Goal: Information Seeking & Learning: Find specific fact

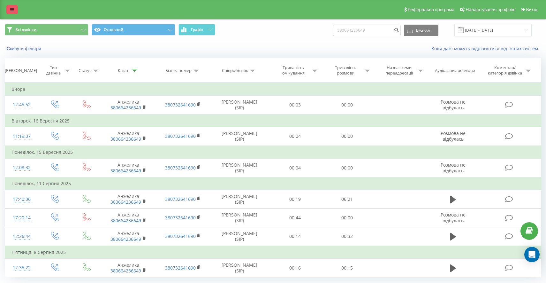
click at [11, 8] on icon at bounding box center [12, 9] width 4 height 4
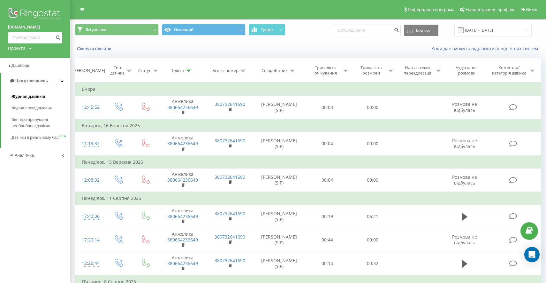
click at [31, 97] on span "Журнал дзвінків" at bounding box center [29, 96] width 34 height 6
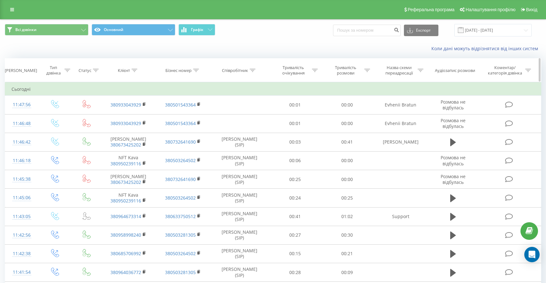
click at [252, 69] on icon at bounding box center [253, 70] width 6 height 3
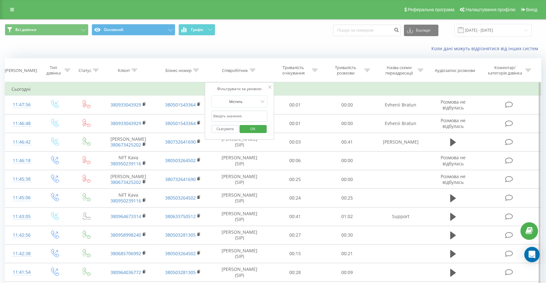
click at [227, 113] on input "text" at bounding box center [240, 116] width 56 height 11
type input "korol"
click at [246, 129] on span "OK" at bounding box center [253, 129] width 18 height 10
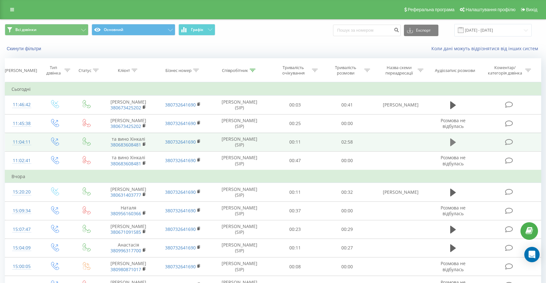
click at [455, 140] on icon at bounding box center [454, 142] width 6 height 9
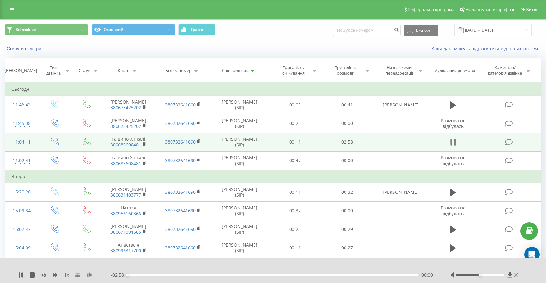
click at [454, 143] on icon at bounding box center [455, 142] width 2 height 7
click at [89, 275] on icon at bounding box center [89, 274] width 5 height 4
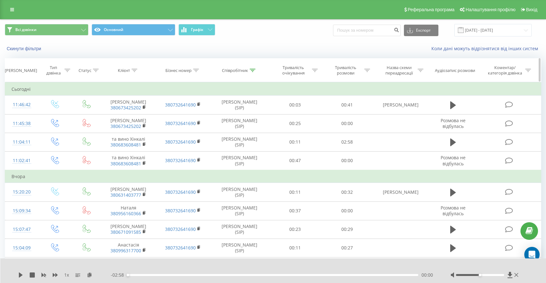
click at [366, 69] on icon at bounding box center [368, 70] width 6 height 3
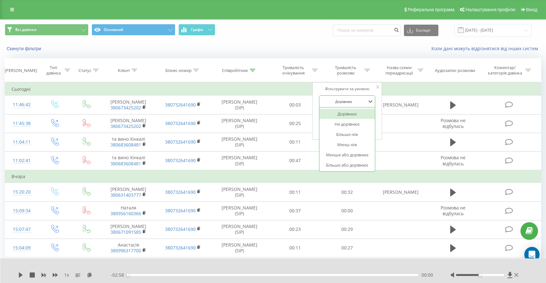
click at [355, 104] on div at bounding box center [343, 101] width 45 height 6
click at [352, 134] on div "Більше ніж" at bounding box center [348, 134] width 56 height 10
click at [356, 117] on input "text" at bounding box center [348, 116] width 56 height 11
type input "01:30"
click at [369, 128] on span "OK" at bounding box center [361, 129] width 18 height 10
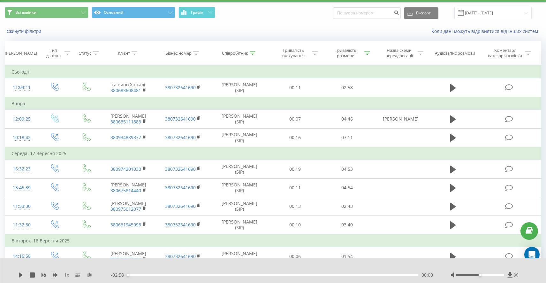
scroll to position [19, 0]
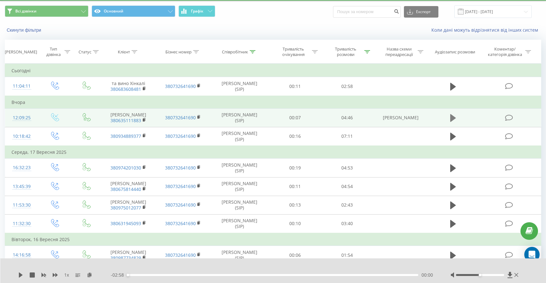
click at [451, 115] on icon at bounding box center [454, 118] width 6 height 8
click at [454, 117] on icon at bounding box center [455, 117] width 2 height 7
click at [89, 273] on icon at bounding box center [89, 274] width 5 height 4
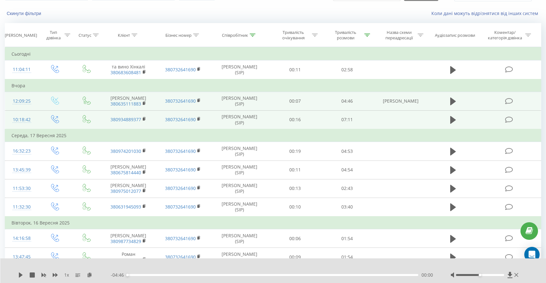
scroll to position [43, 0]
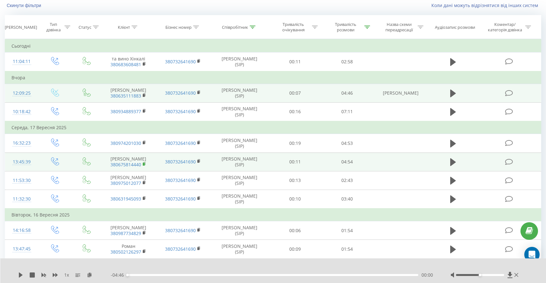
click at [145, 163] on rect at bounding box center [144, 164] width 2 height 3
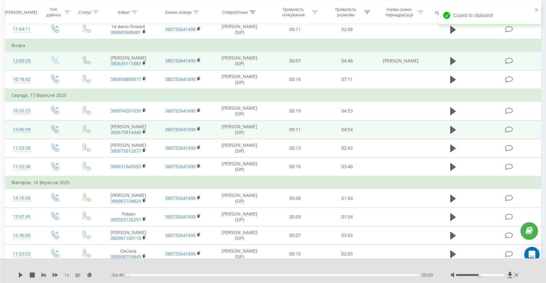
scroll to position [77, 0]
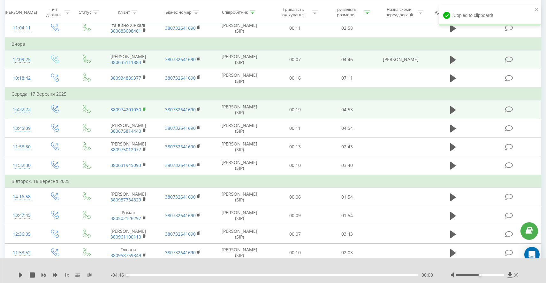
click at [145, 108] on icon at bounding box center [145, 109] width 4 height 4
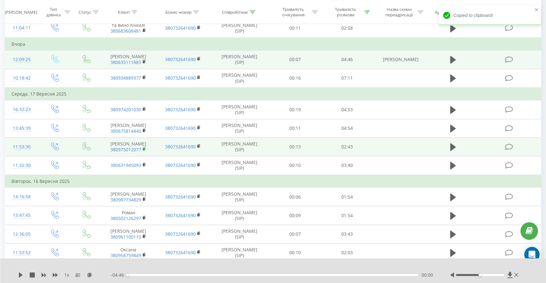
click at [143, 147] on icon at bounding box center [144, 148] width 2 height 3
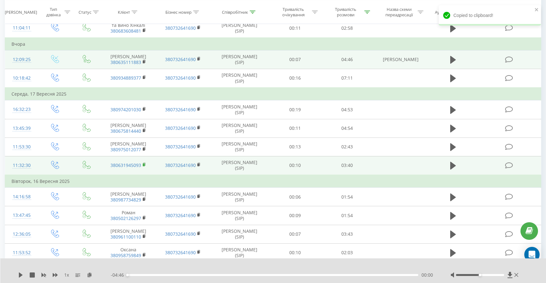
click at [144, 166] on rect at bounding box center [144, 164] width 2 height 3
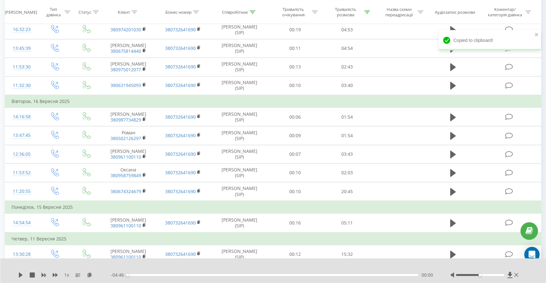
scroll to position [157, 0]
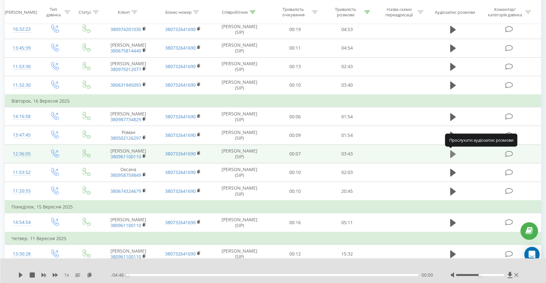
click at [454, 152] on icon at bounding box center [454, 154] width 6 height 8
click at [453, 153] on icon at bounding box center [454, 154] width 6 height 9
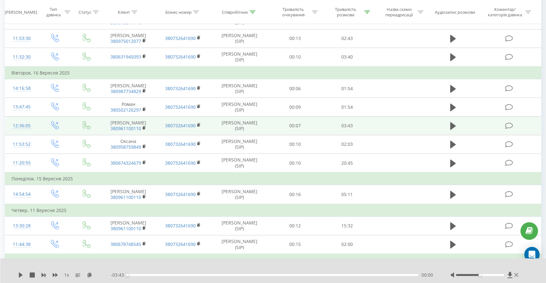
scroll to position [185, 0]
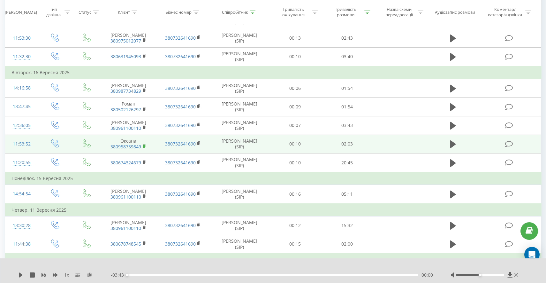
click at [143, 145] on icon at bounding box center [145, 146] width 4 height 4
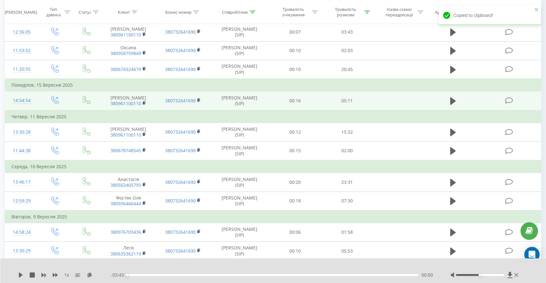
scroll to position [282, 0]
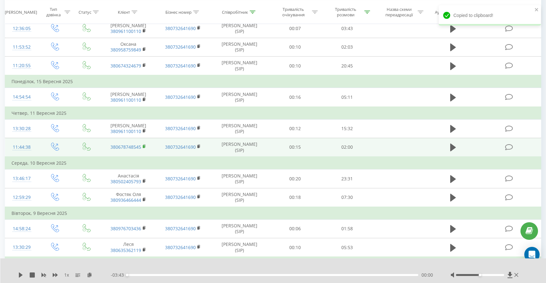
click at [144, 147] on rect at bounding box center [144, 146] width 2 height 3
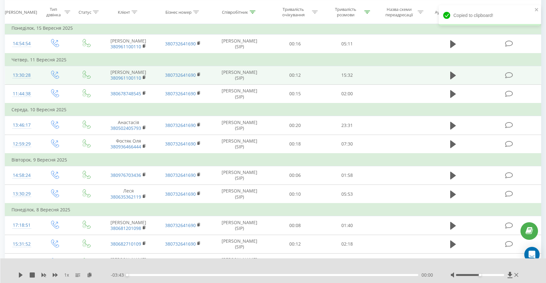
scroll to position [336, 0]
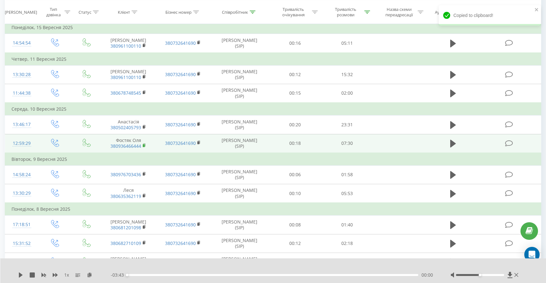
click at [143, 145] on rect at bounding box center [144, 145] width 2 height 3
click at [450, 142] on button at bounding box center [454, 144] width 10 height 10
click at [452, 142] on icon at bounding box center [452, 143] width 2 height 7
click at [91, 275] on icon at bounding box center [89, 274] width 5 height 4
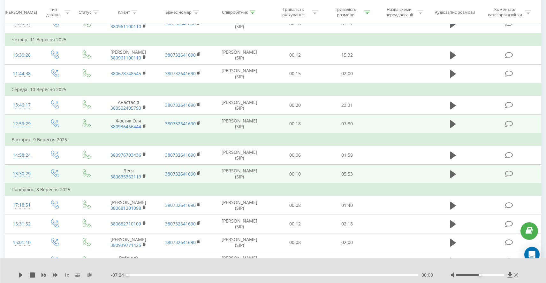
click at [142, 174] on span "380635362119" at bounding box center [129, 177] width 42 height 6
click at [145, 175] on icon at bounding box center [145, 176] width 4 height 4
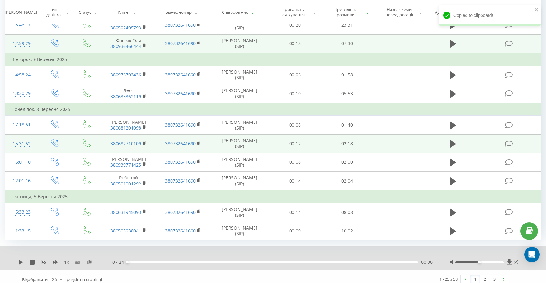
scroll to position [447, 0]
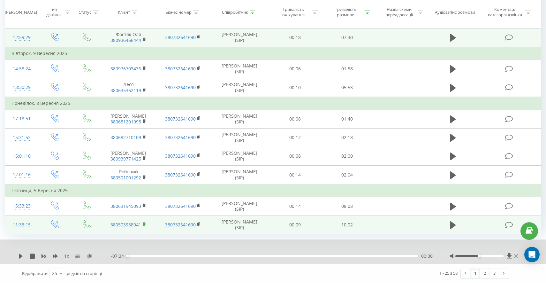
click at [145, 223] on rect at bounding box center [144, 224] width 2 height 3
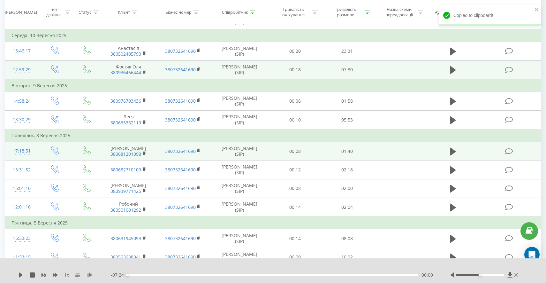
scroll to position [371, 0]
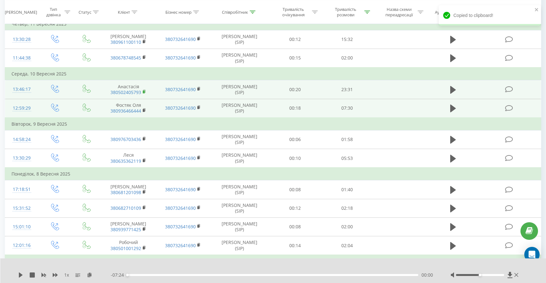
click at [145, 91] on rect at bounding box center [144, 91] width 2 height 3
click at [456, 87] on button at bounding box center [454, 90] width 10 height 10
click at [454, 88] on icon at bounding box center [454, 89] width 6 height 9
click at [88, 274] on icon at bounding box center [89, 274] width 5 height 4
click at [447, 85] on td at bounding box center [453, 89] width 50 height 19
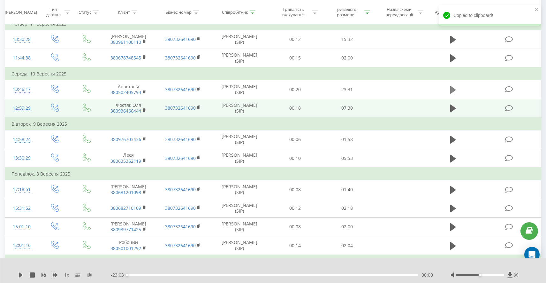
click at [452, 88] on icon at bounding box center [454, 90] width 6 height 8
click at [89, 276] on icon at bounding box center [89, 274] width 5 height 4
click at [19, 274] on icon at bounding box center [19, 274] width 1 height 5
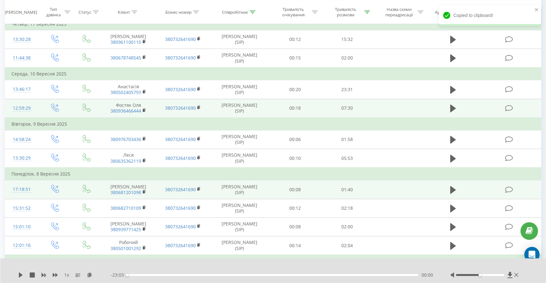
scroll to position [447, 0]
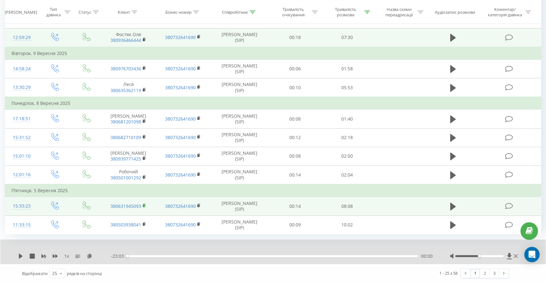
click at [143, 204] on icon at bounding box center [144, 205] width 2 height 3
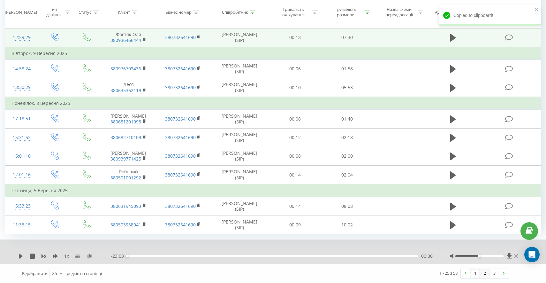
click at [484, 273] on link "2" at bounding box center [485, 273] width 10 height 9
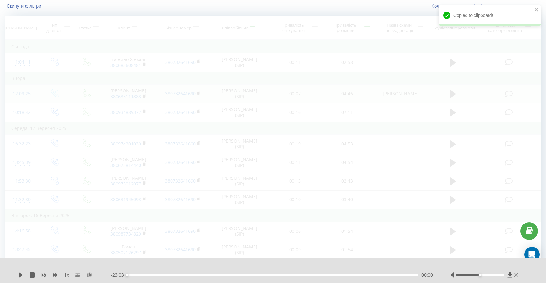
scroll to position [42, 0]
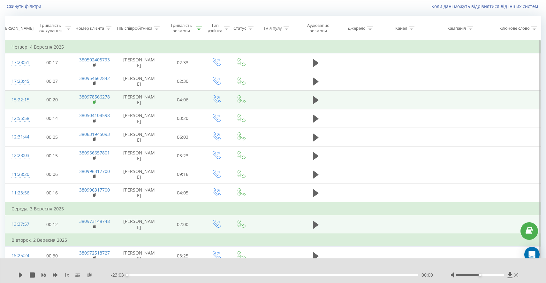
click at [94, 102] on rect at bounding box center [94, 102] width 2 height 3
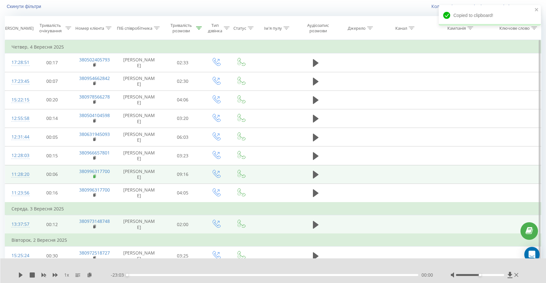
click at [95, 176] on rect at bounding box center [94, 176] width 2 height 3
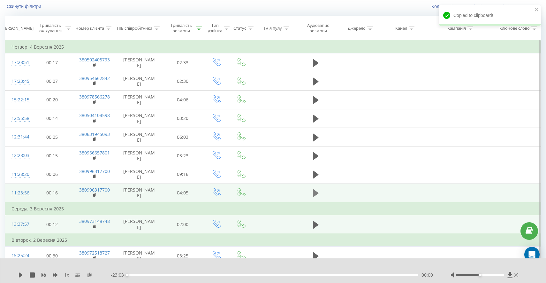
click at [320, 196] on button at bounding box center [316, 193] width 10 height 10
click at [316, 191] on icon at bounding box center [316, 193] width 6 height 9
click at [89, 277] on icon at bounding box center [89, 274] width 5 height 4
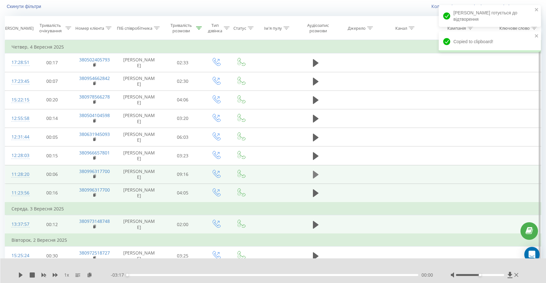
click at [314, 172] on icon at bounding box center [316, 175] width 6 height 8
click at [319, 174] on button at bounding box center [316, 175] width 10 height 10
click at [92, 274] on icon at bounding box center [89, 274] width 5 height 4
